Goal: Task Accomplishment & Management: Complete application form

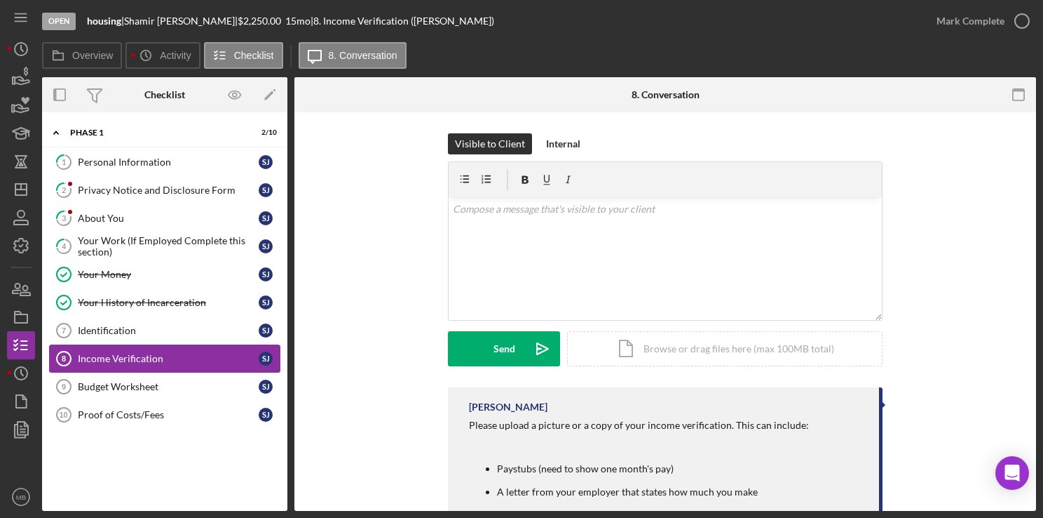
click at [81, 353] on div "Income Verification" at bounding box center [168, 358] width 181 height 11
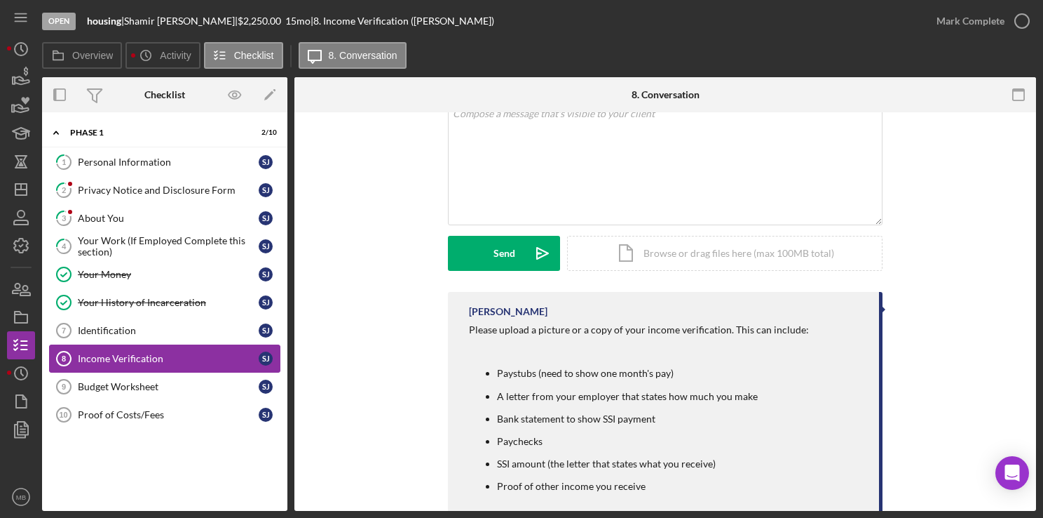
scroll to position [188, 0]
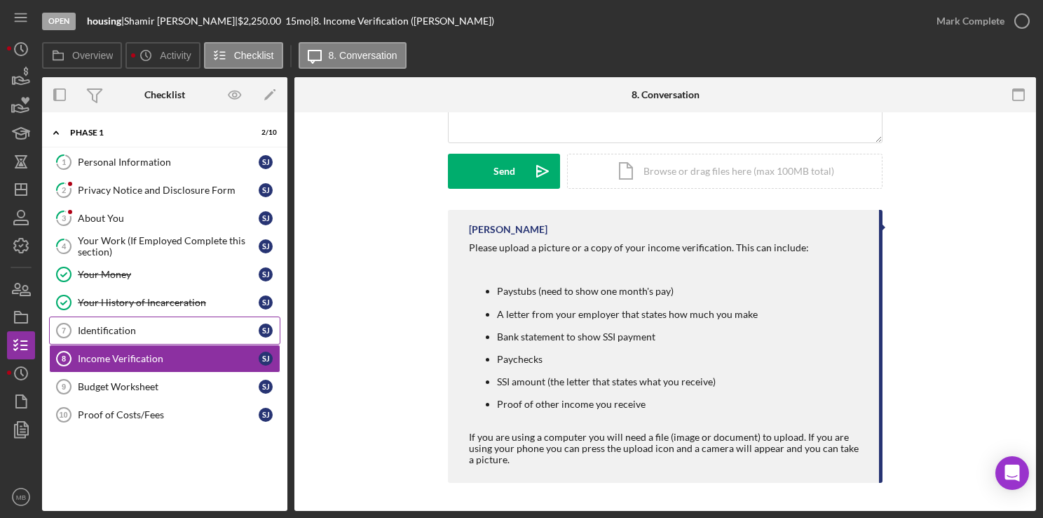
click at [111, 325] on div "Identification" at bounding box center [168, 330] width 181 height 11
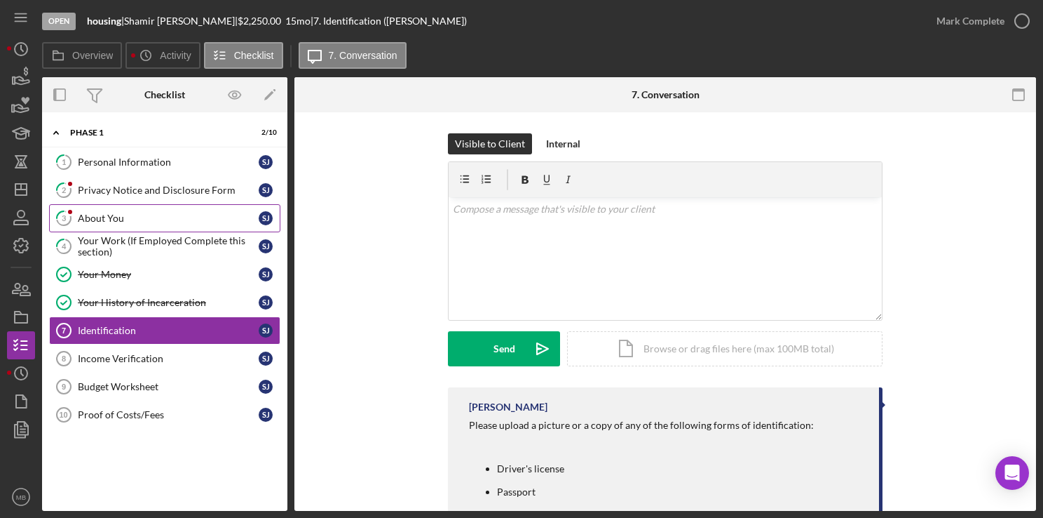
click at [113, 209] on link "3 About You [PERSON_NAME]" at bounding box center [164, 218] width 231 height 28
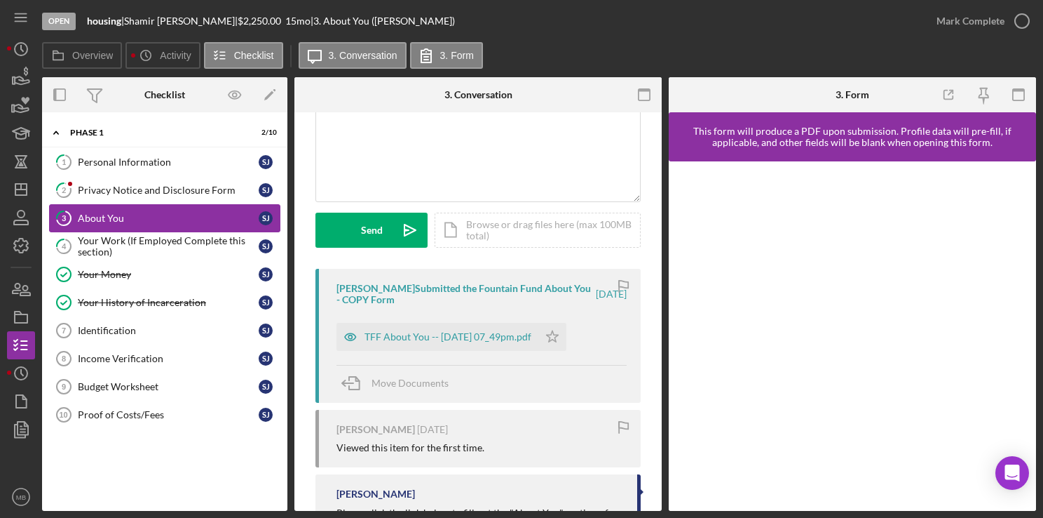
scroll to position [182, 0]
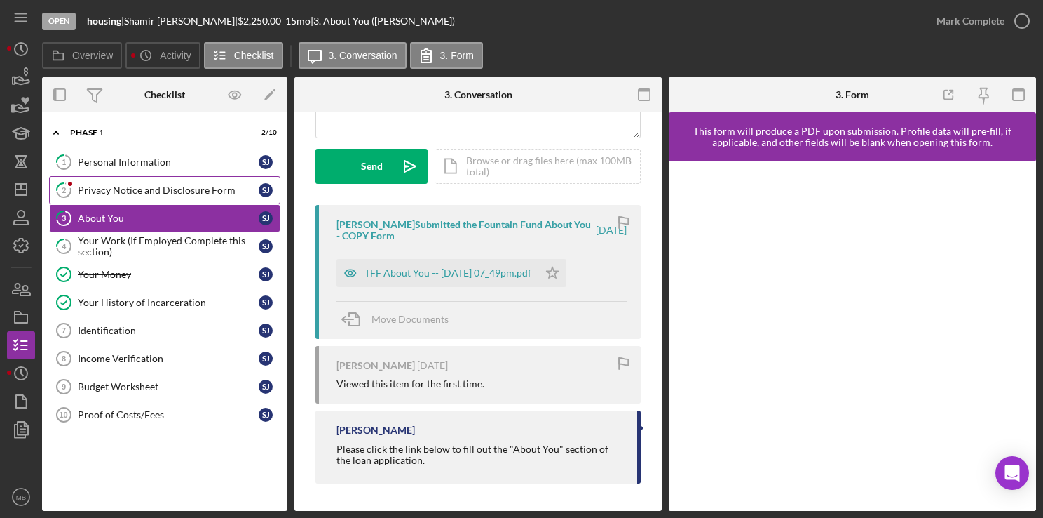
click at [115, 182] on link "2 Privacy Notice and Disclosure Form [PERSON_NAME]" at bounding box center [164, 190] width 231 height 28
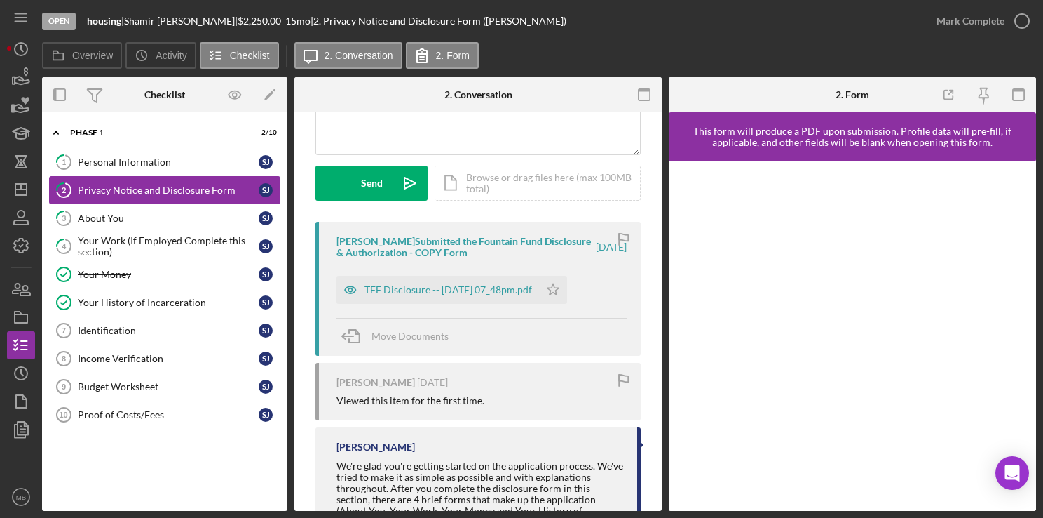
scroll to position [285, 0]
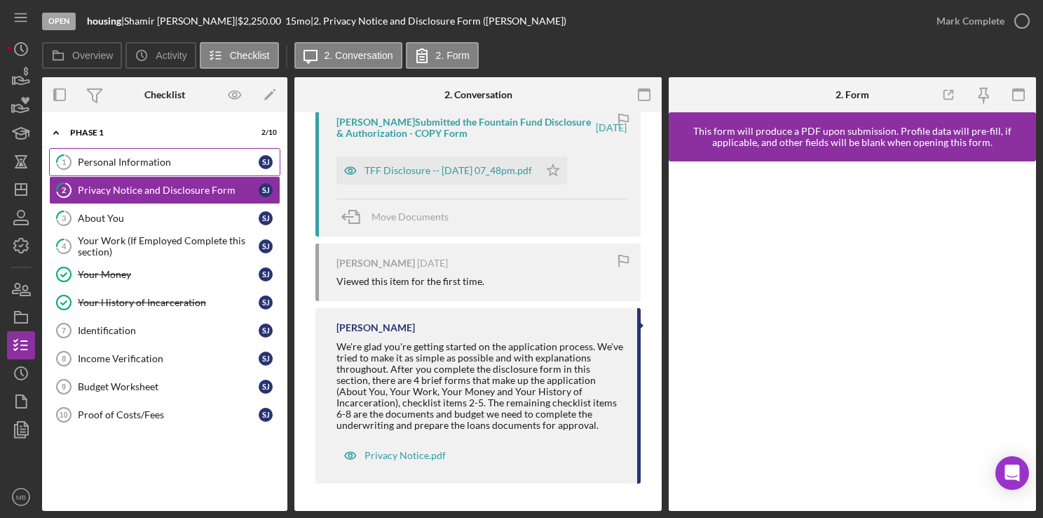
click at [113, 162] on div "Personal Information" at bounding box center [168, 161] width 181 height 11
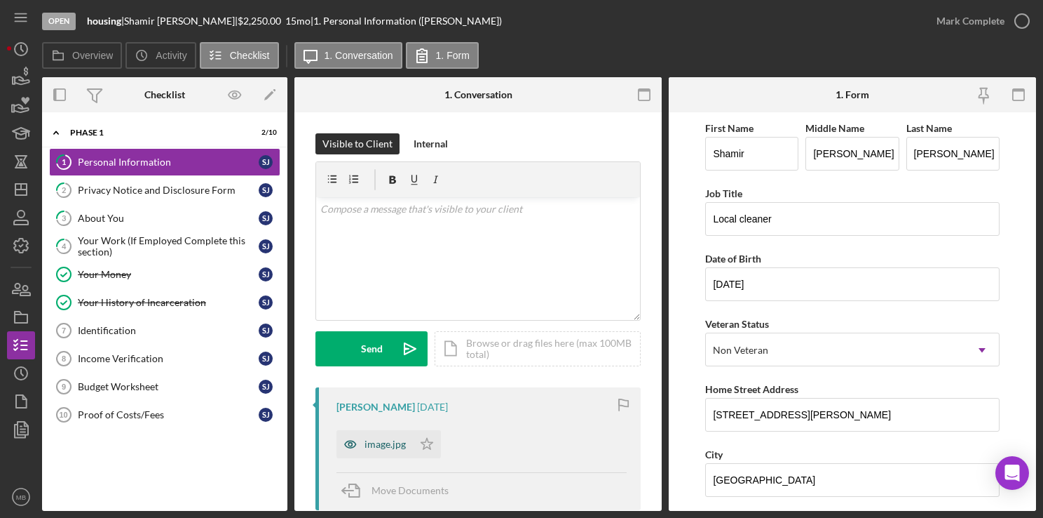
click at [367, 435] on div "image.jpg" at bounding box center [375, 444] width 76 height 28
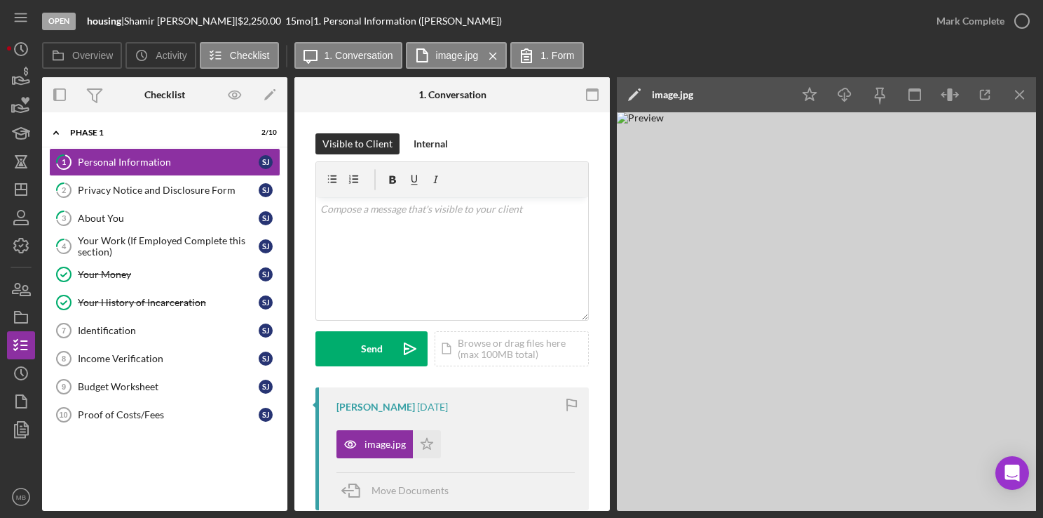
click at [691, 417] on img at bounding box center [827, 311] width 421 height 398
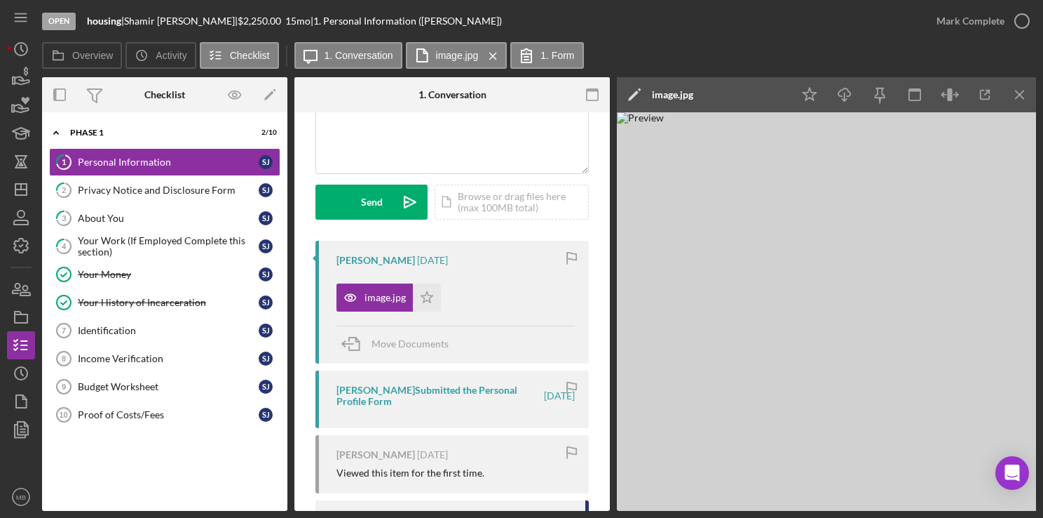
scroll to position [284, 0]
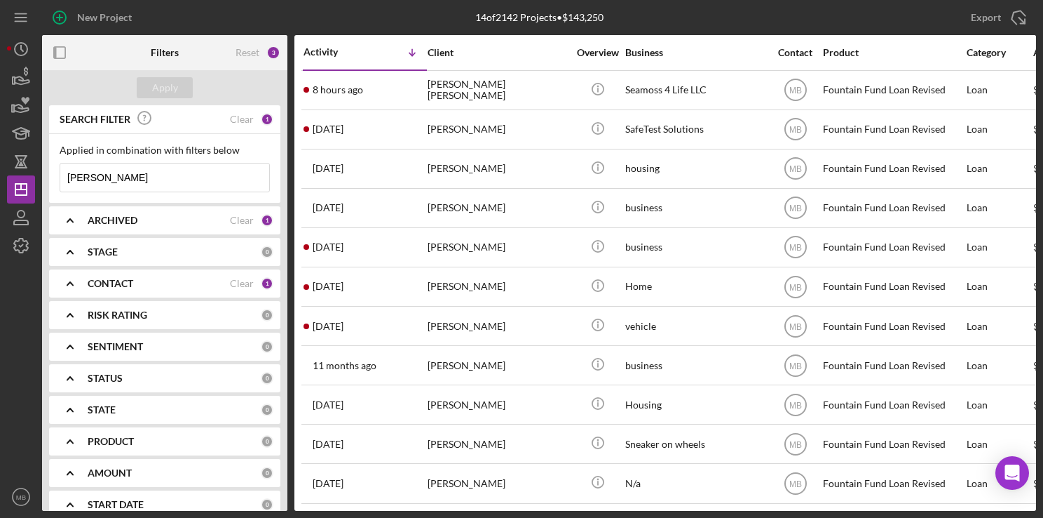
click at [143, 175] on input "shamir Johnson" at bounding box center [164, 177] width 209 height 28
type input "s"
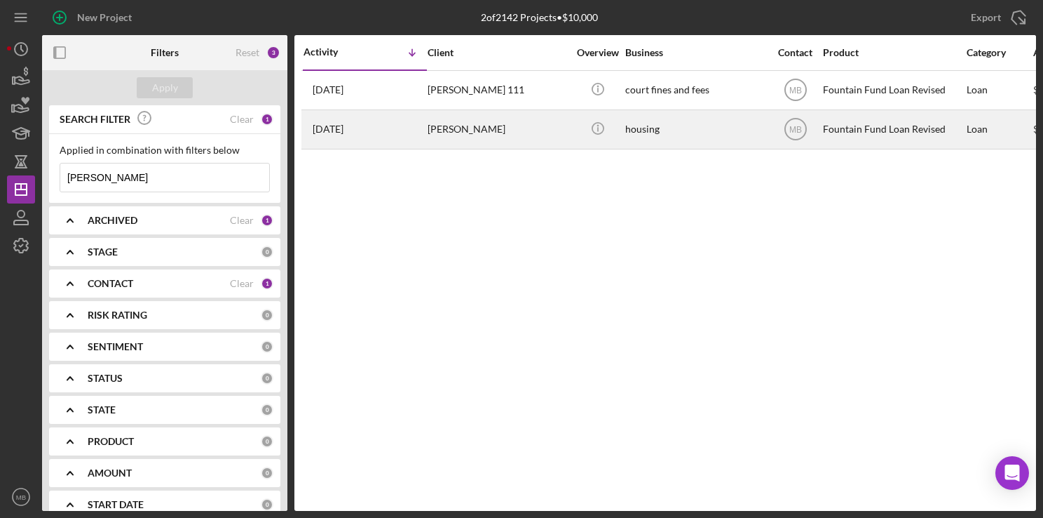
type input "donald"
click at [445, 126] on div "donald brown" at bounding box center [498, 129] width 140 height 37
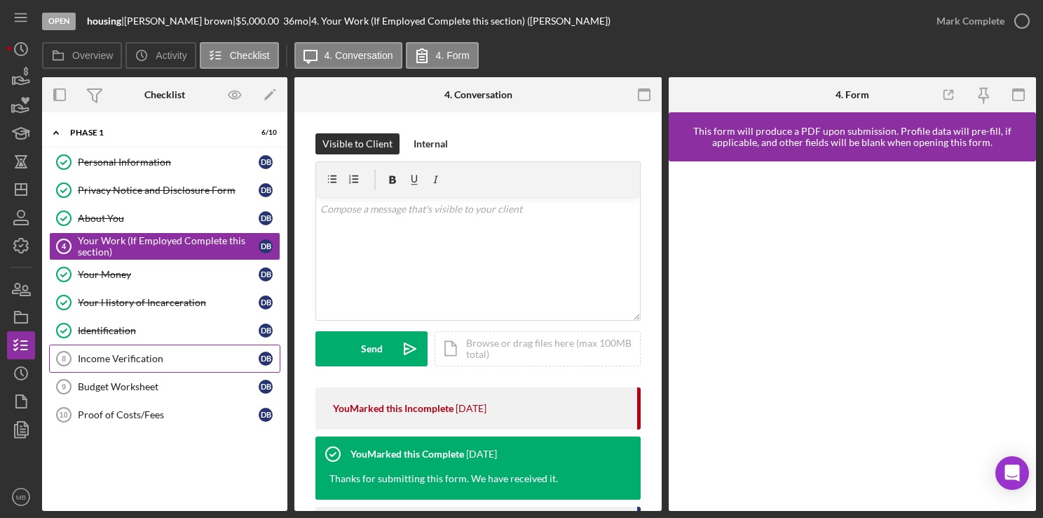
click at [148, 349] on link "Income Verification 8 Income Verification d b" at bounding box center [164, 358] width 231 height 28
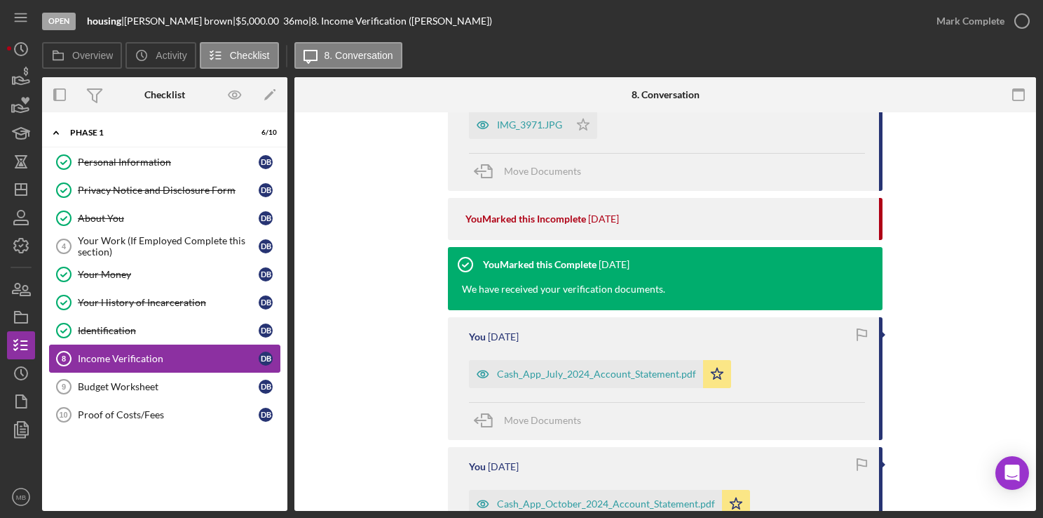
scroll to position [331, 0]
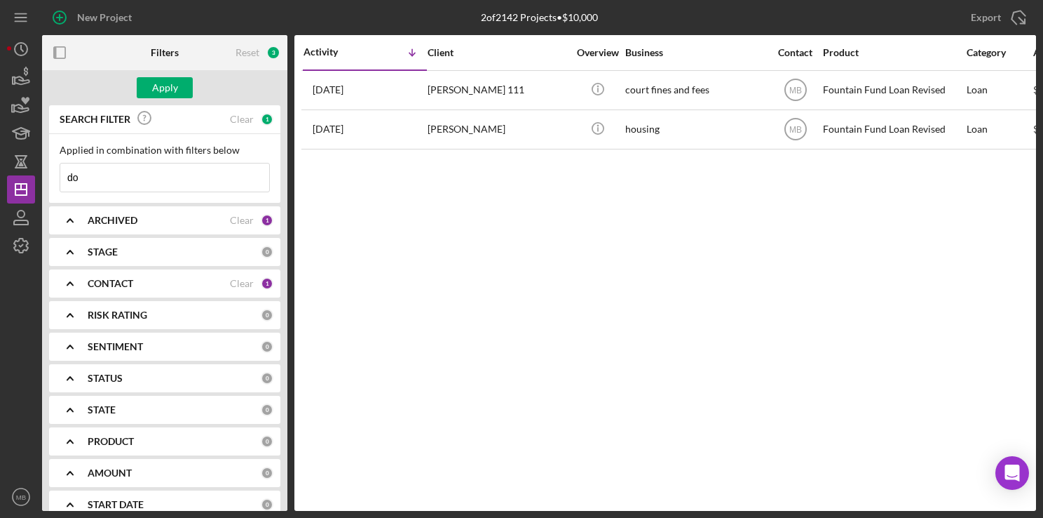
type input "d"
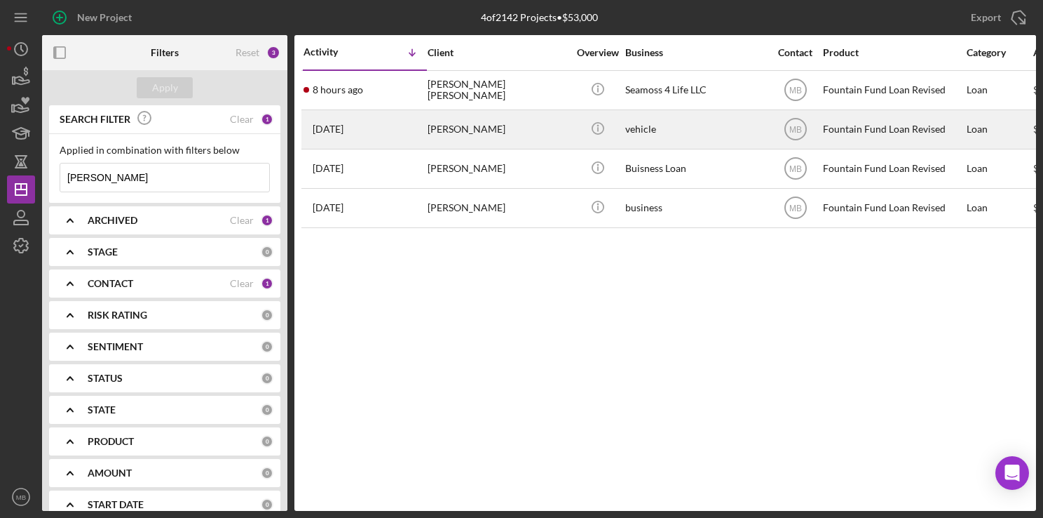
type input "derrick rowland"
click at [485, 122] on div "Derrick Roland" at bounding box center [498, 129] width 140 height 37
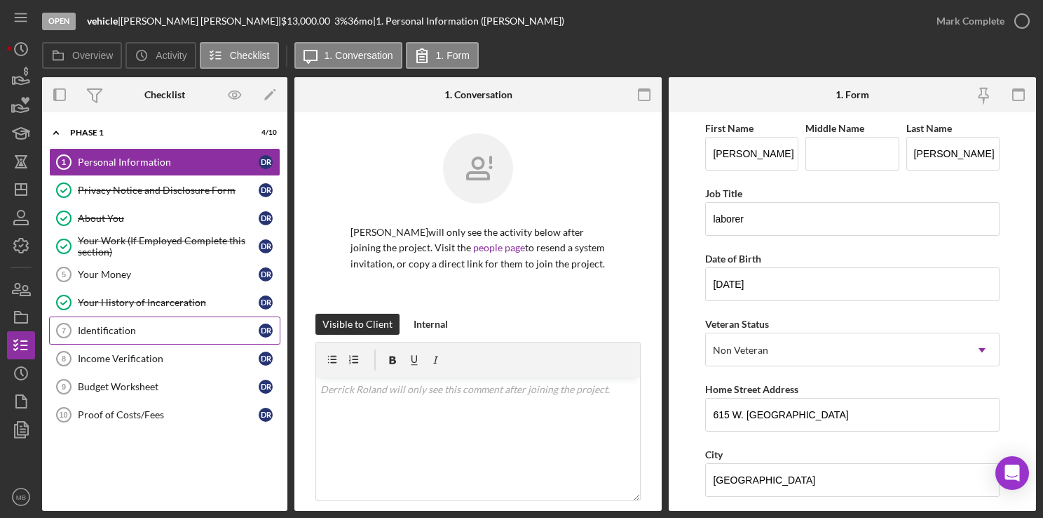
click at [161, 317] on link "Identification 7 Identification D R" at bounding box center [164, 330] width 231 height 28
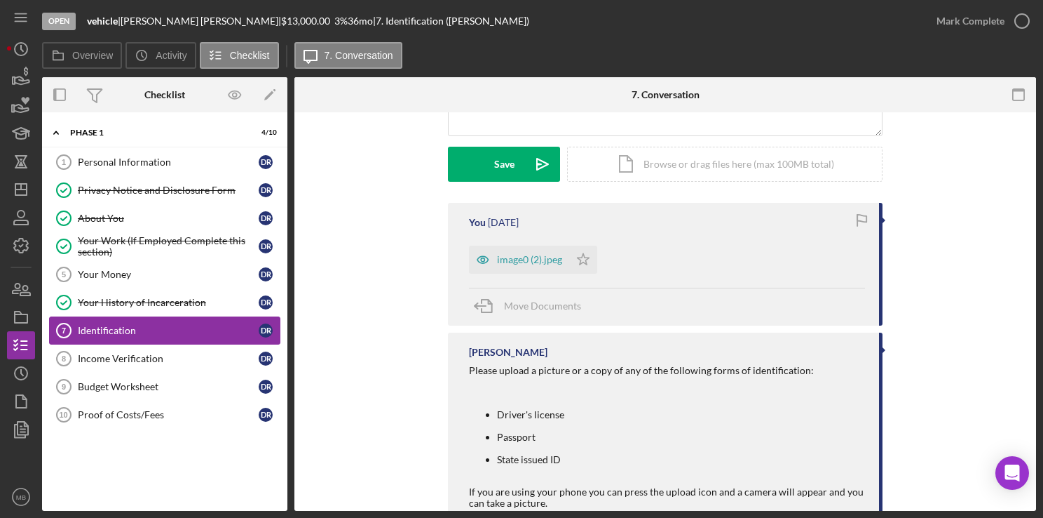
scroll to position [370, 0]
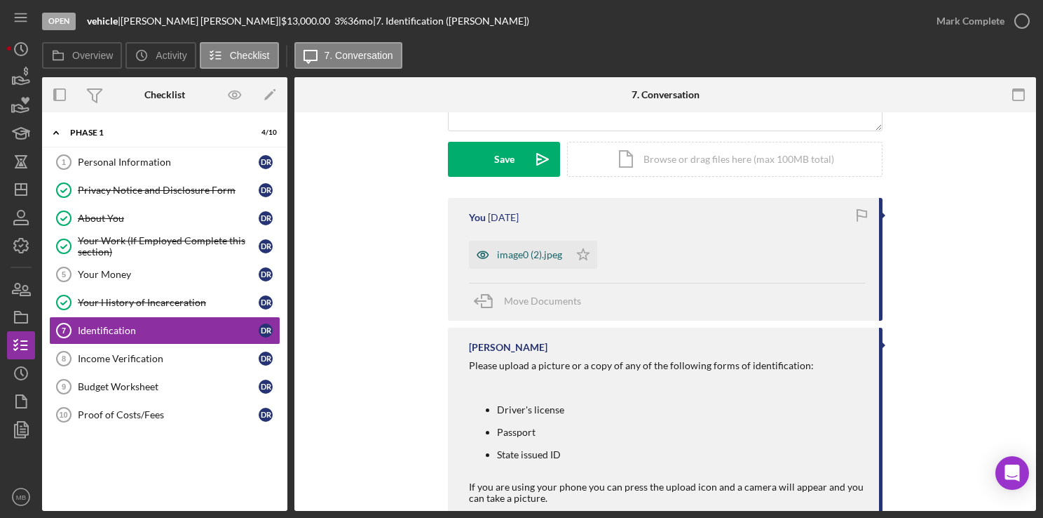
click at [534, 259] on div "image0 (2).jpeg" at bounding box center [529, 254] width 65 height 11
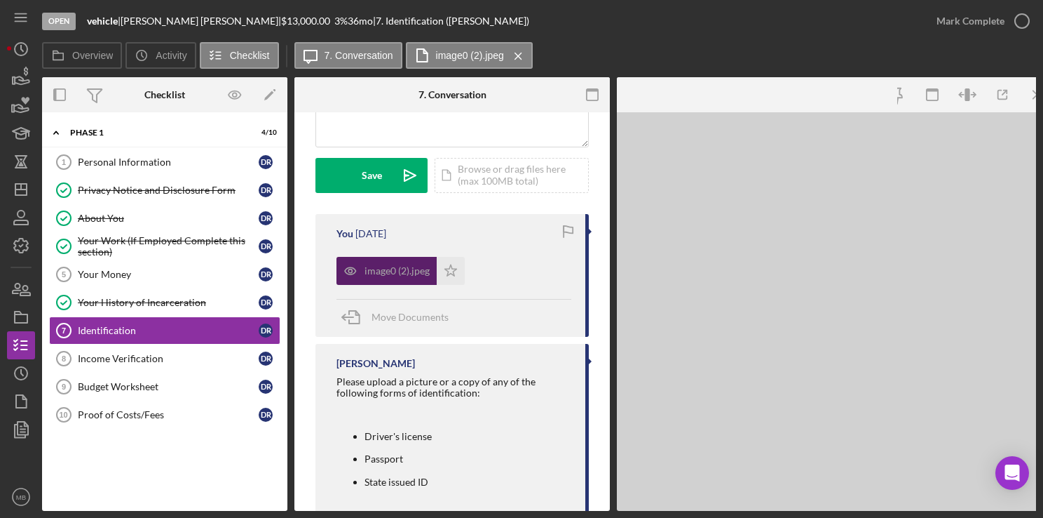
scroll to position [385, 0]
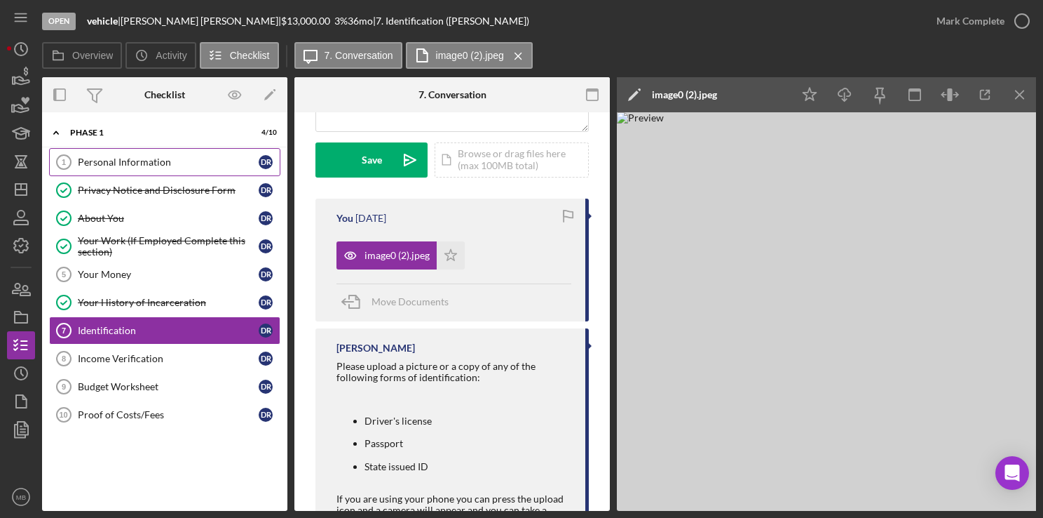
click at [128, 161] on div "Personal Information" at bounding box center [168, 161] width 181 height 11
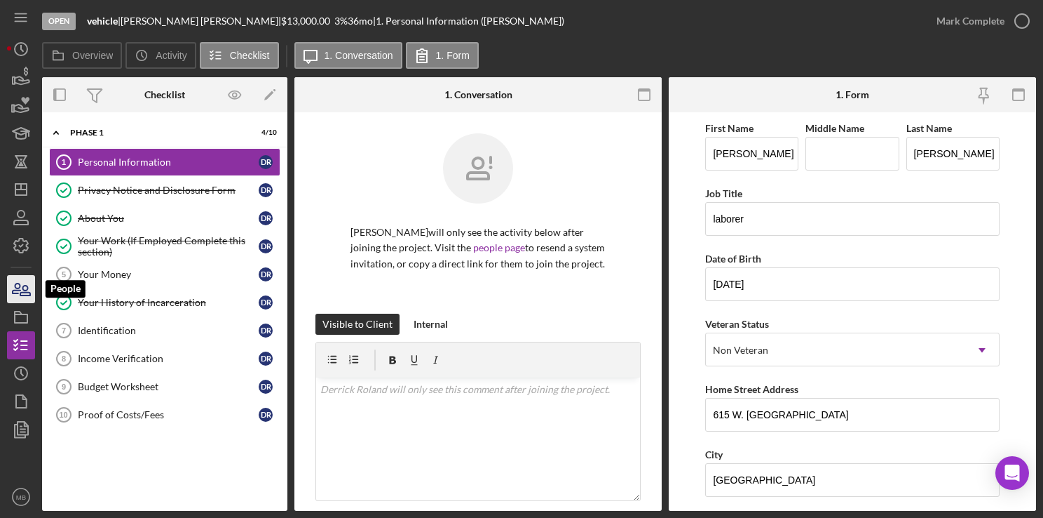
click at [15, 292] on icon "button" at bounding box center [21, 288] width 35 height 35
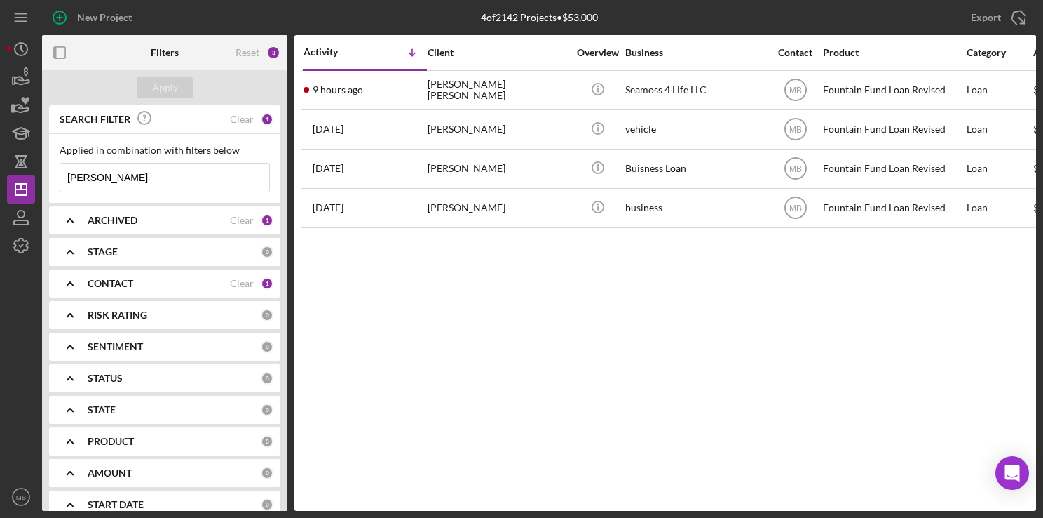
click at [271, 54] on div "3" at bounding box center [273, 53] width 14 height 14
click at [196, 173] on input "derrick rowland" at bounding box center [164, 177] width 209 height 28
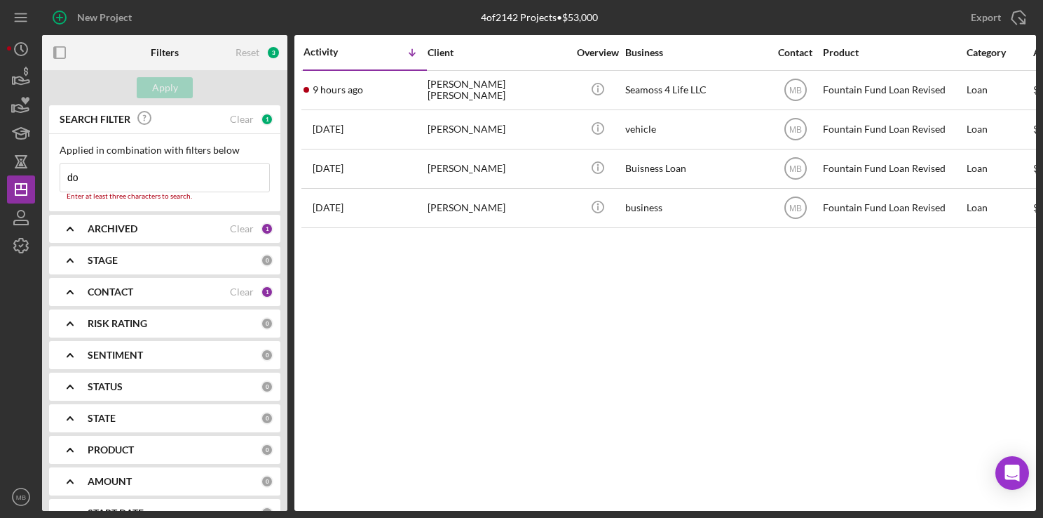
type input "donald brown"
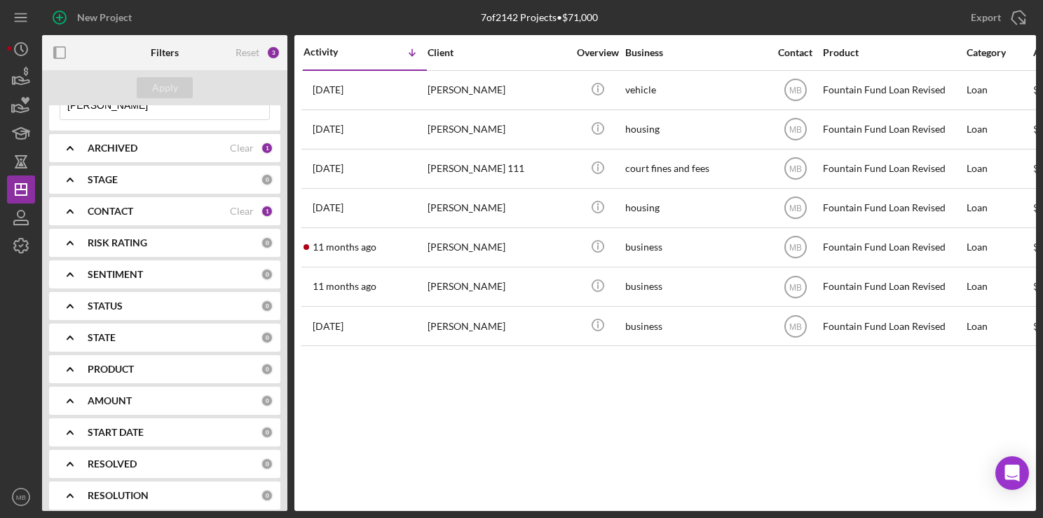
scroll to position [175, 0]
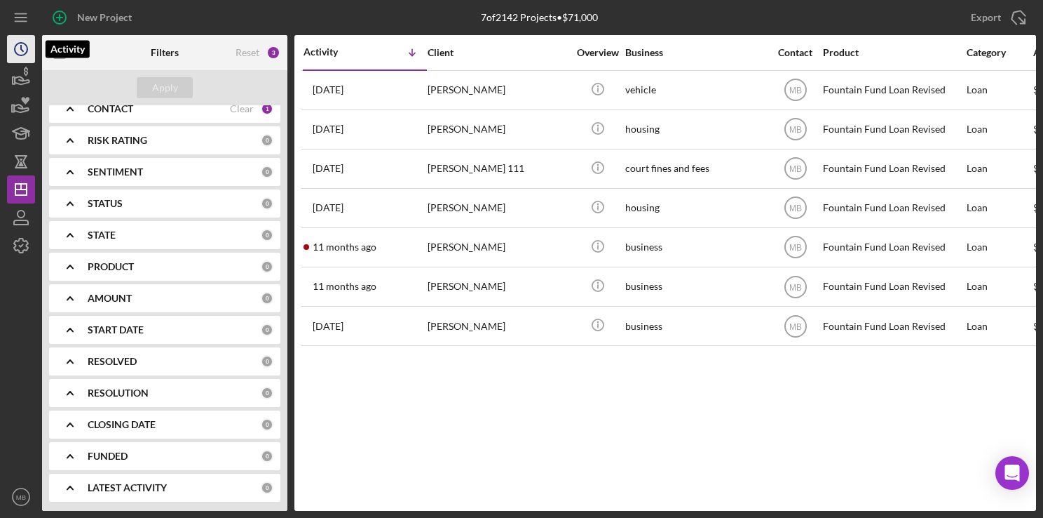
click at [22, 48] on icon "Icon/History" at bounding box center [21, 49] width 35 height 35
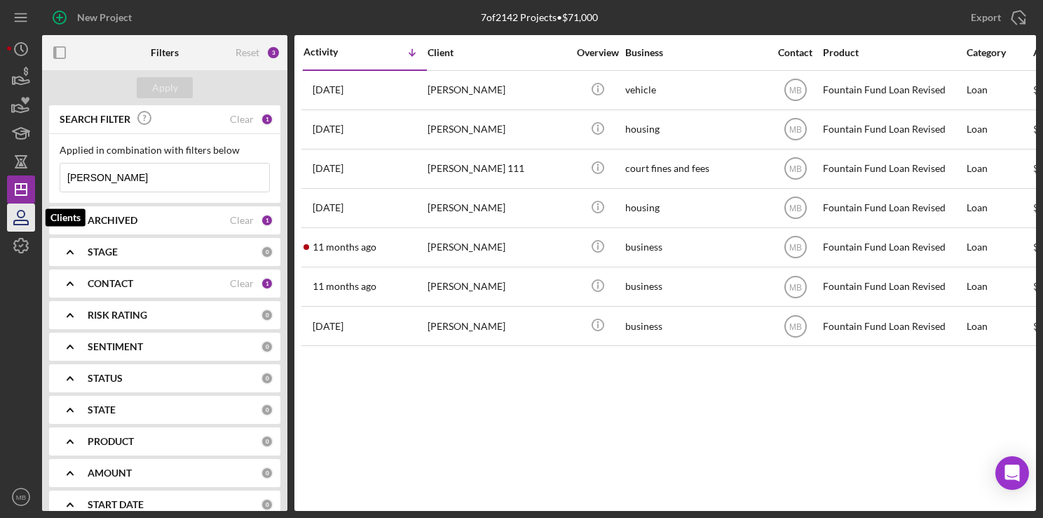
click at [16, 218] on icon "button" at bounding box center [21, 217] width 35 height 35
click at [20, 129] on icon "button" at bounding box center [21, 133] width 35 height 35
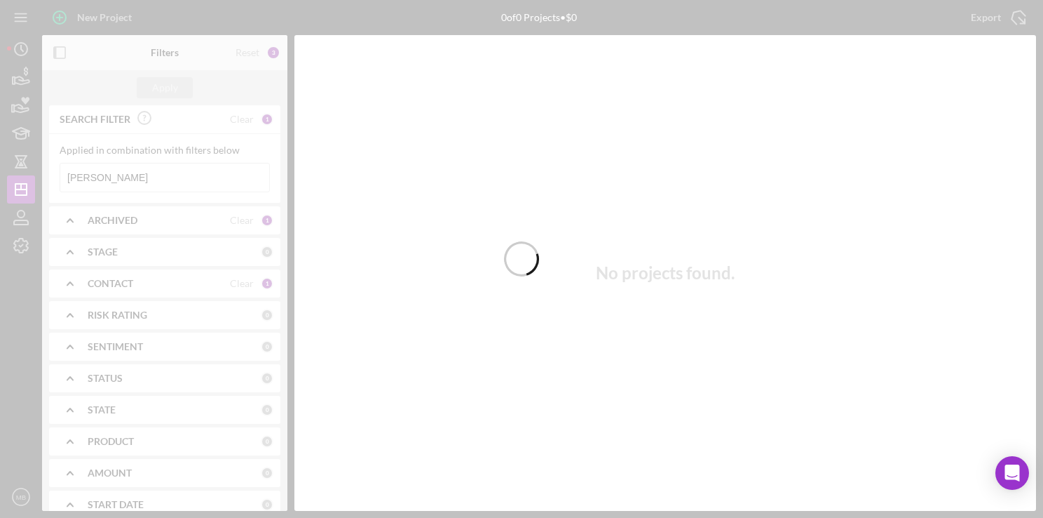
click at [17, 11] on div at bounding box center [521, 259] width 1043 height 518
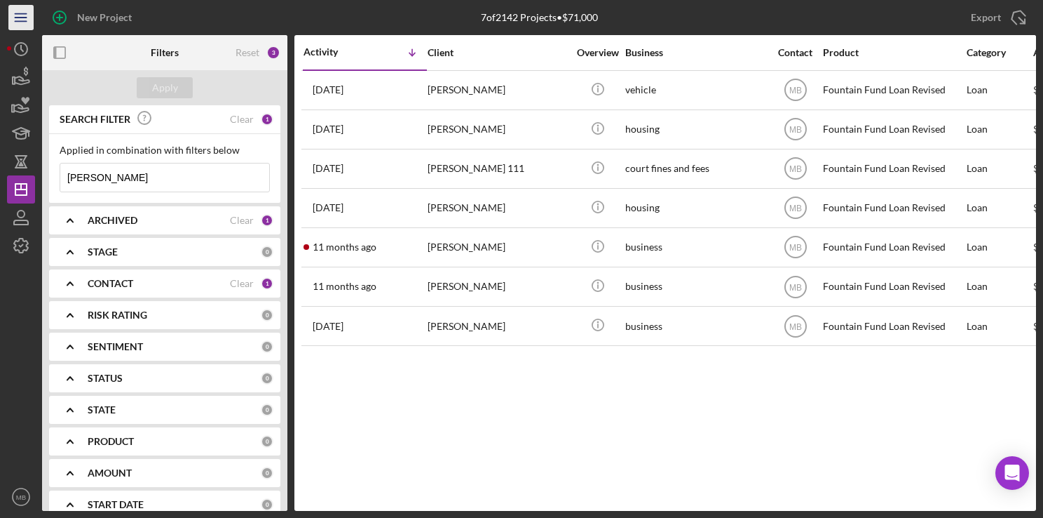
click at [17, 11] on icon "Icon/Menu" at bounding box center [22, 18] width 32 height 32
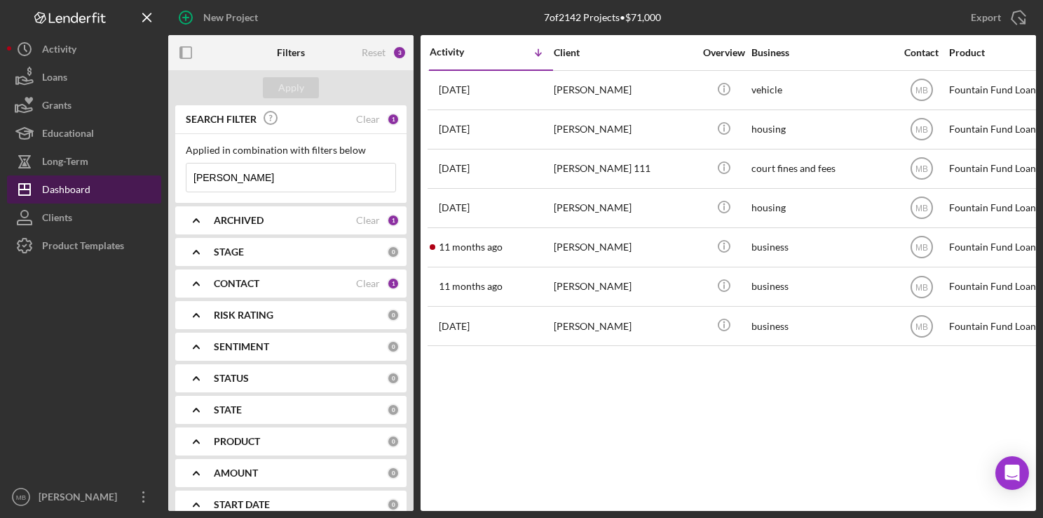
click at [55, 189] on div "Dashboard" at bounding box center [66, 191] width 48 height 32
click at [351, 175] on input "donald brown" at bounding box center [291, 177] width 209 height 28
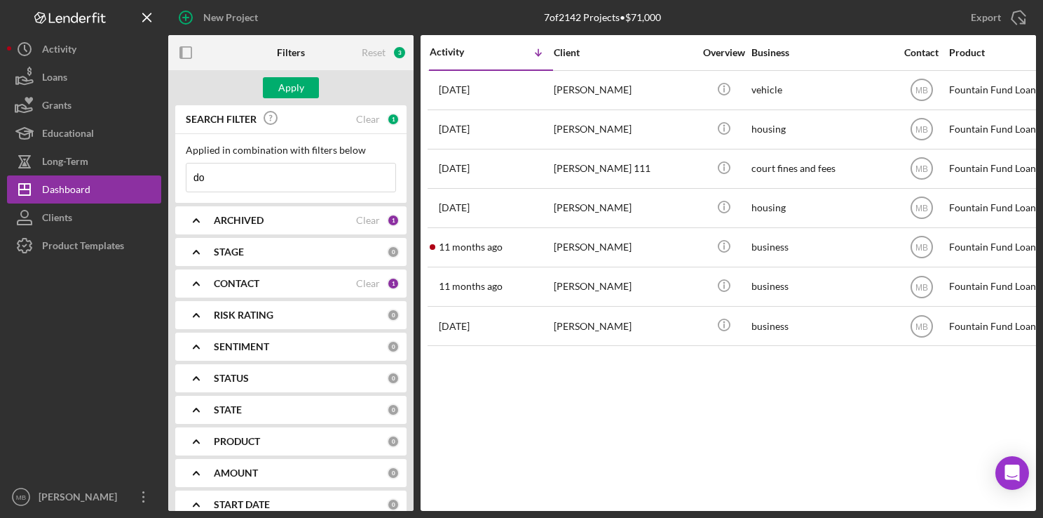
type input "d"
type input "donald brown"
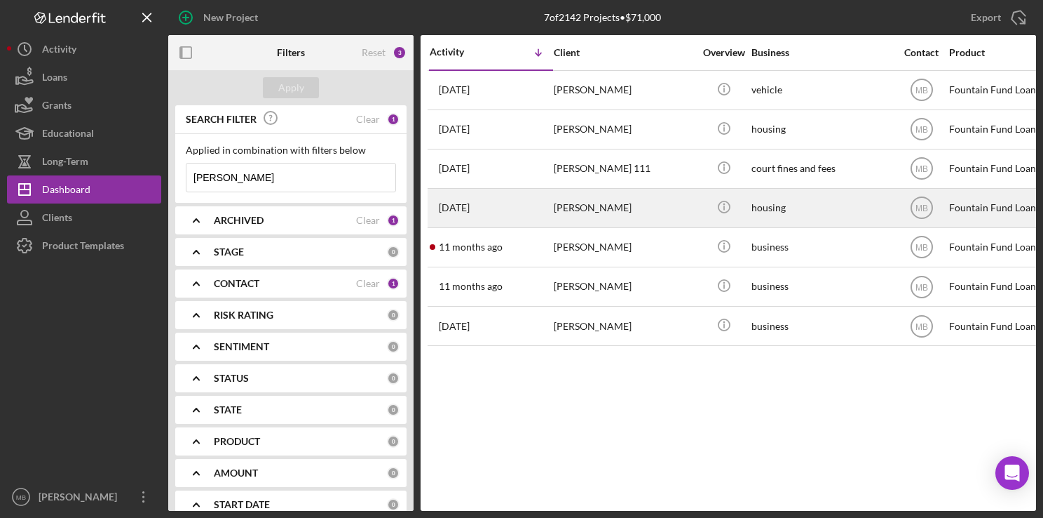
click at [604, 205] on div "donald brown" at bounding box center [624, 207] width 140 height 37
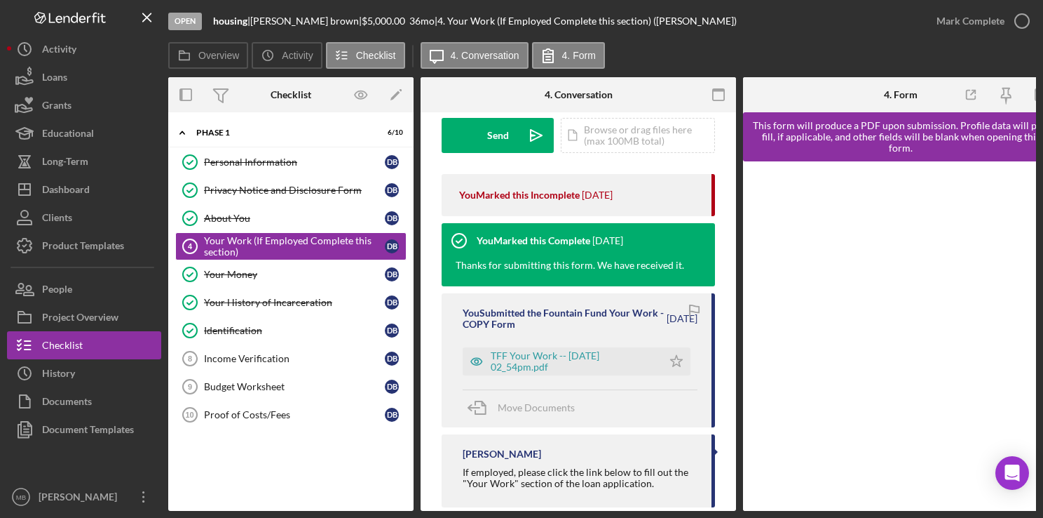
scroll to position [238, 0]
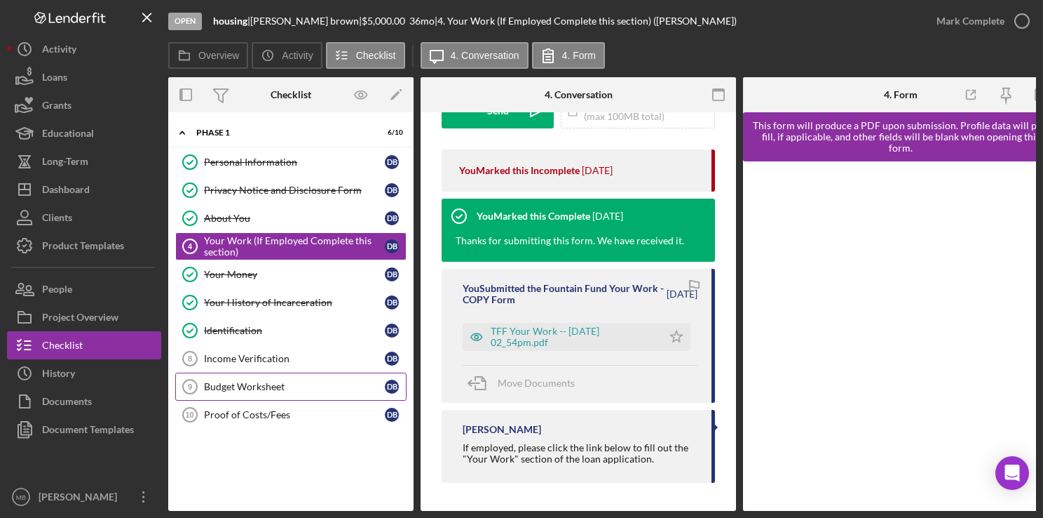
click at [266, 381] on div "Budget Worksheet" at bounding box center [294, 386] width 181 height 11
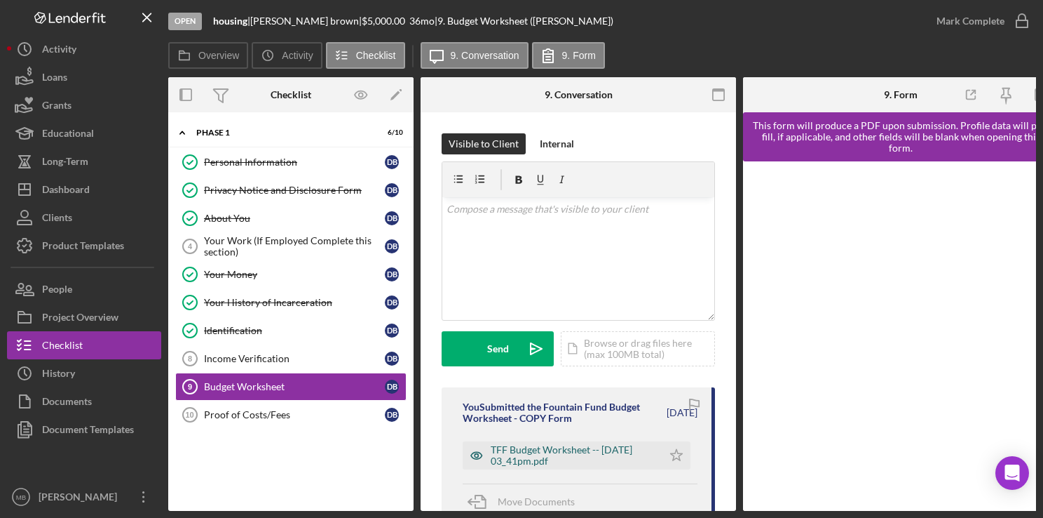
click at [542, 452] on div "TFF Budget Worksheet -- 2025-07-21 03_41pm.pdf" at bounding box center [573, 455] width 165 height 22
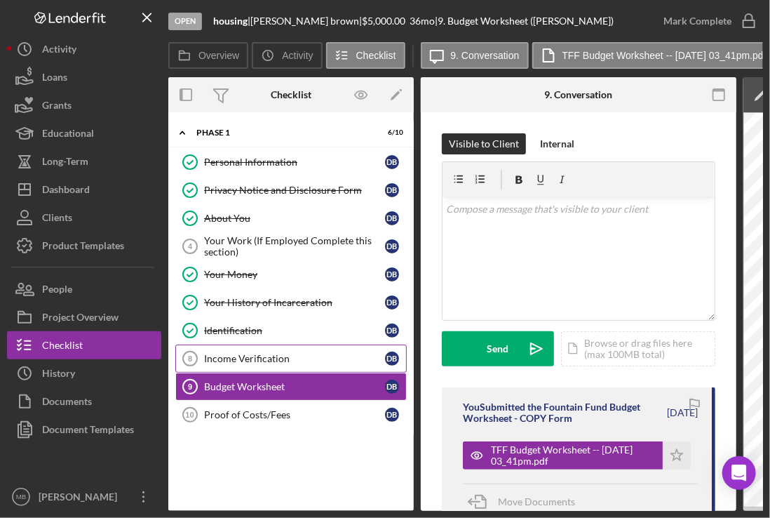
click at [299, 349] on link "Income Verification 8 Income Verification d b" at bounding box center [290, 358] width 231 height 28
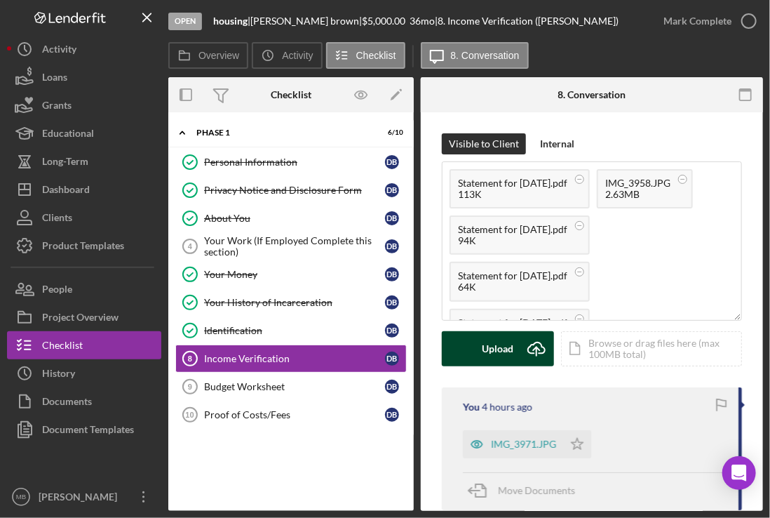
click at [522, 345] on icon "Icon/Upload" at bounding box center [536, 348] width 35 height 35
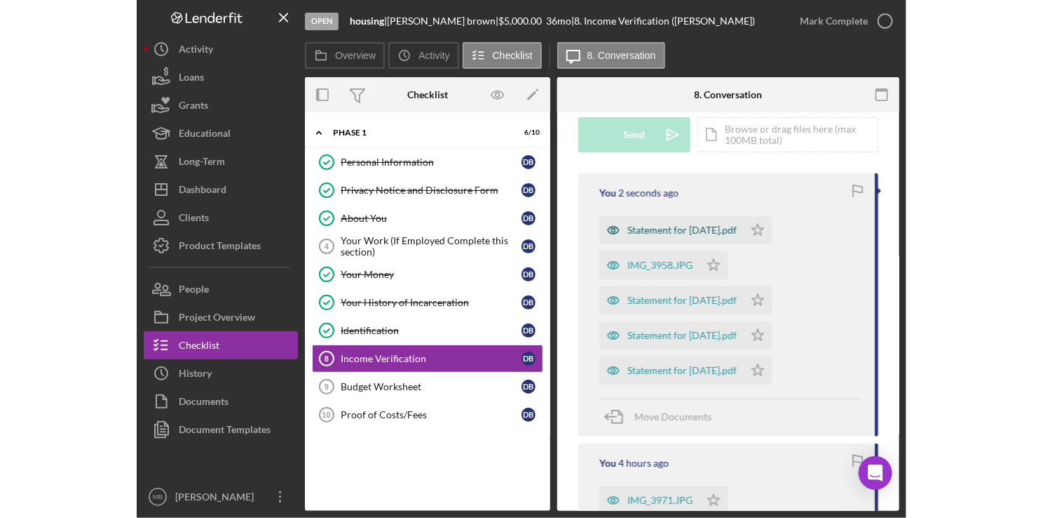
scroll to position [231, 0]
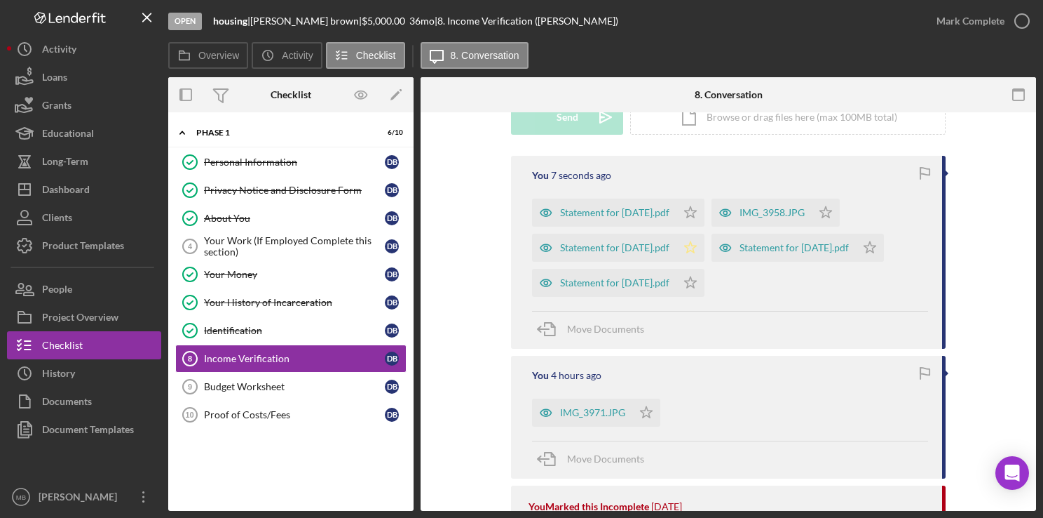
drag, startPoint x: 720, startPoint y: 214, endPoint x: 709, endPoint y: 252, distance: 39.5
click at [709, 252] on div "Statement for June 20, 2025.pdf Icon/Star IMG_3958.JPG Icon/Star Statement for …" at bounding box center [730, 243] width 396 height 105
click at [697, 217] on polygon "button" at bounding box center [691, 211] width 12 height 11
click at [705, 297] on icon "Icon/Star" at bounding box center [691, 283] width 28 height 28
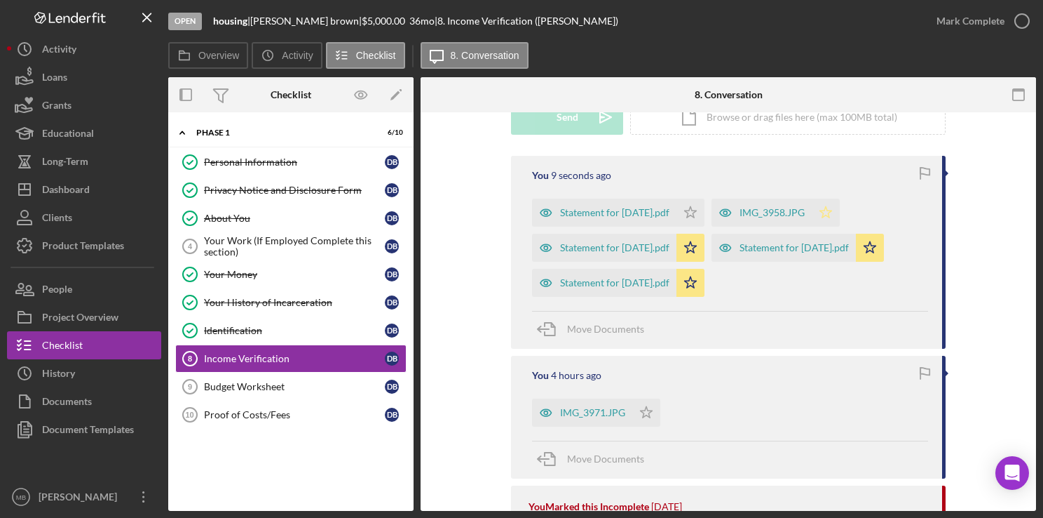
click at [840, 209] on icon "Icon/Star" at bounding box center [826, 212] width 28 height 28
click at [637, 215] on div "Statement for June 20, 2025.pdf" at bounding box center [614, 212] width 109 height 11
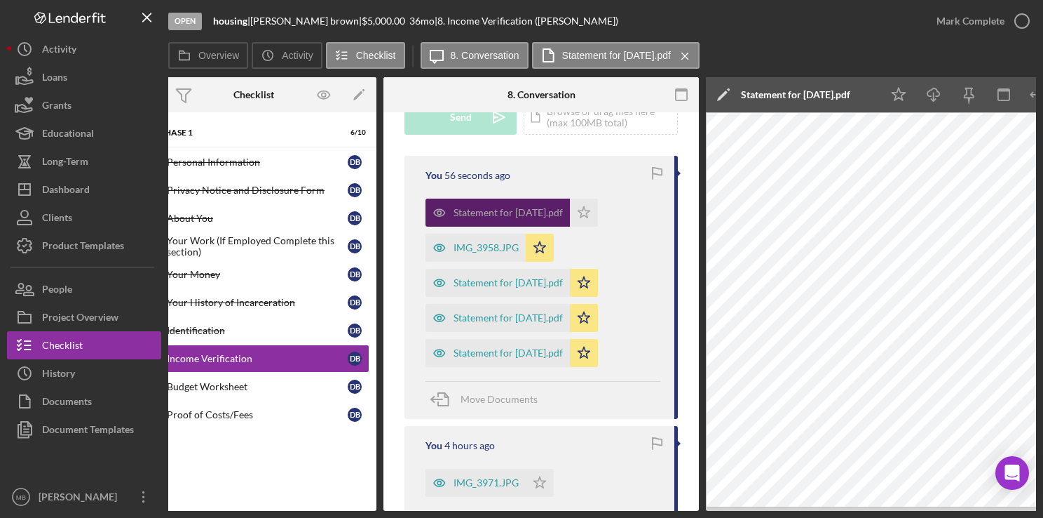
scroll to position [0, 0]
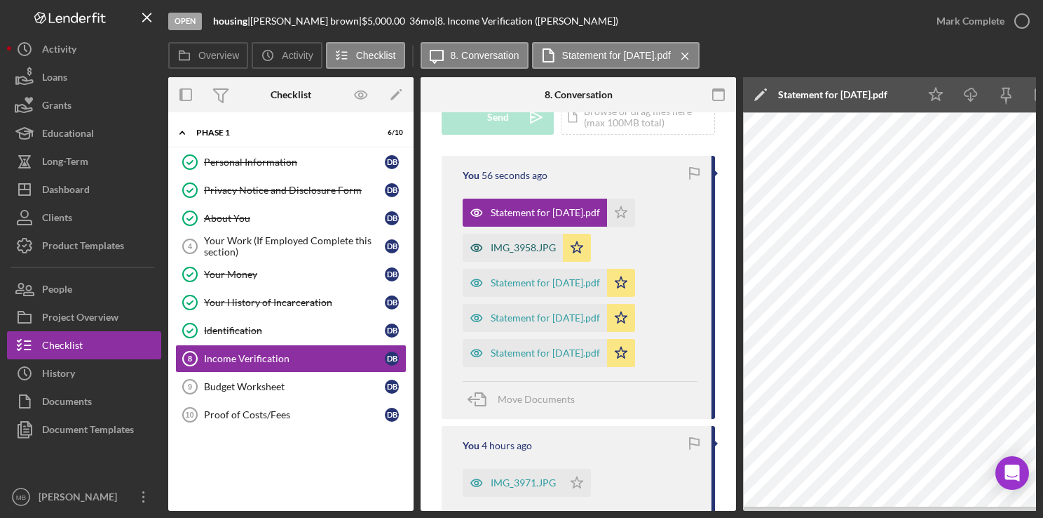
click at [524, 250] on div "IMG_3958.JPG" at bounding box center [523, 247] width 65 height 11
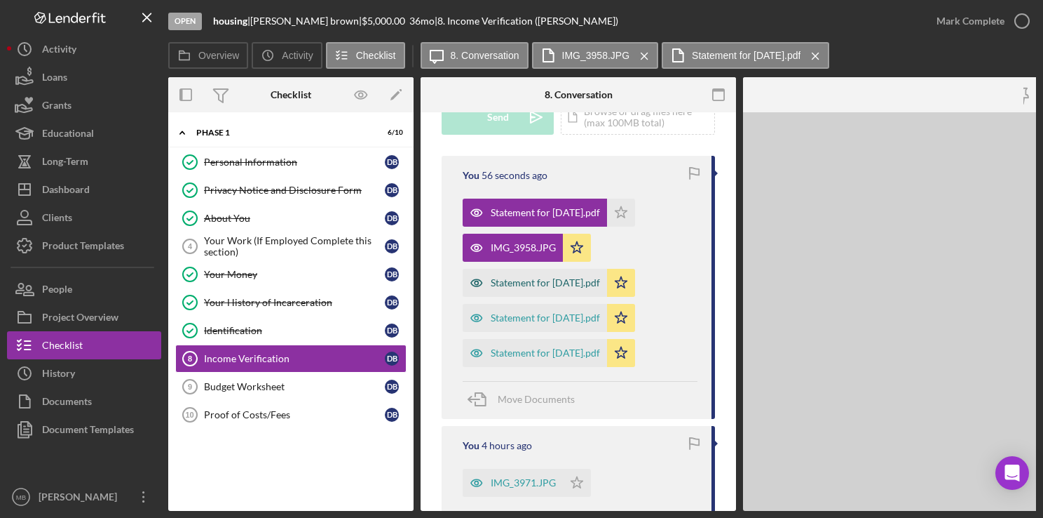
click at [518, 292] on div "Statement for June 27, 2025.pdf" at bounding box center [535, 283] width 144 height 28
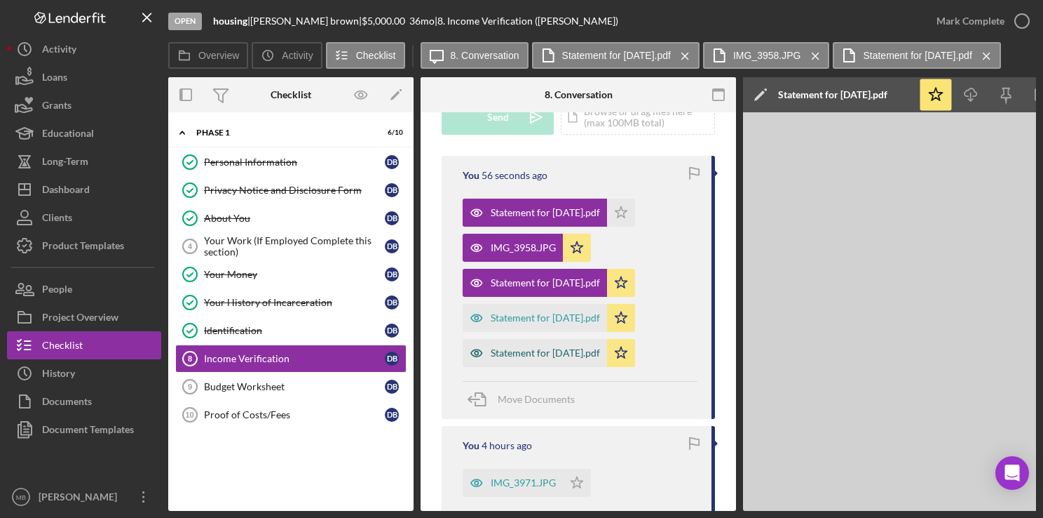
click at [534, 339] on div "Statement for July 04, 2025.pdf" at bounding box center [535, 353] width 144 height 28
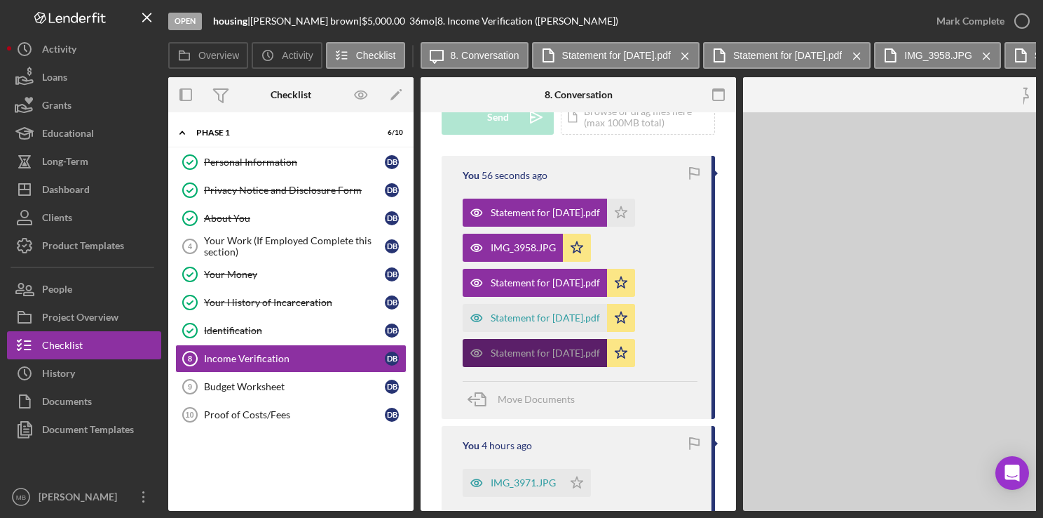
click at [537, 364] on div "Statement for July 04, 2025.pdf" at bounding box center [535, 353] width 144 height 28
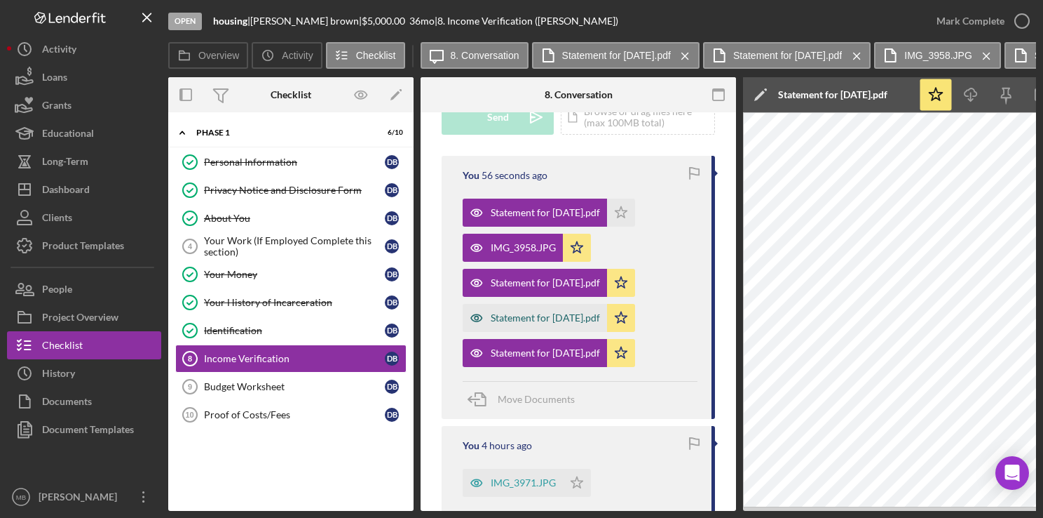
click at [547, 319] on div "Statement for July 11, 2025.pdf" at bounding box center [545, 317] width 109 height 11
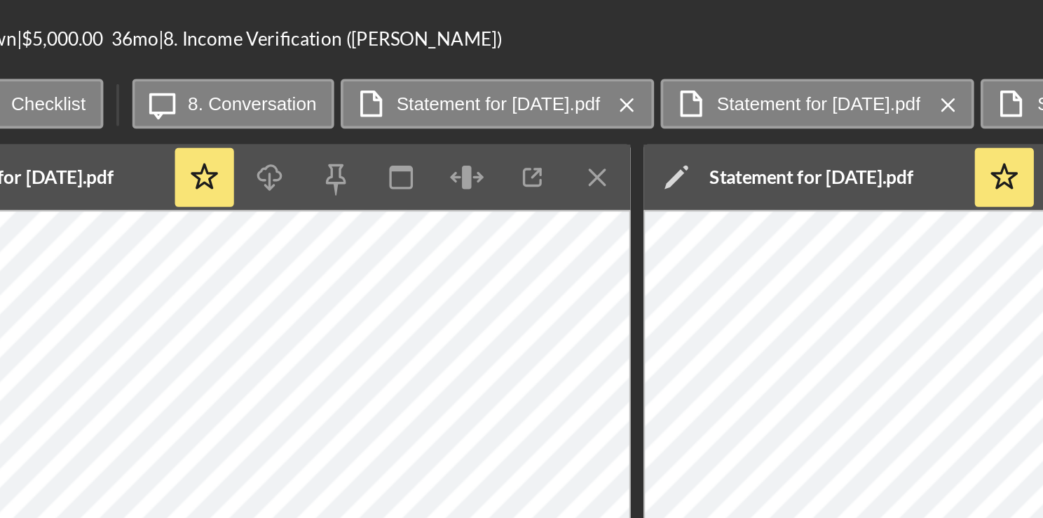
scroll to position [0, 903]
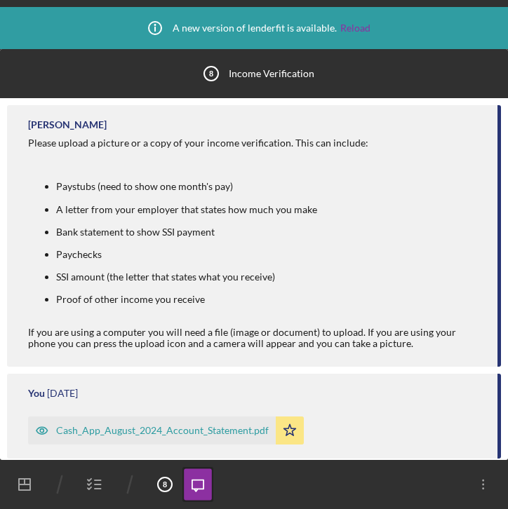
scroll to position [700, 0]
